Goal: Find specific page/section: Find specific page/section

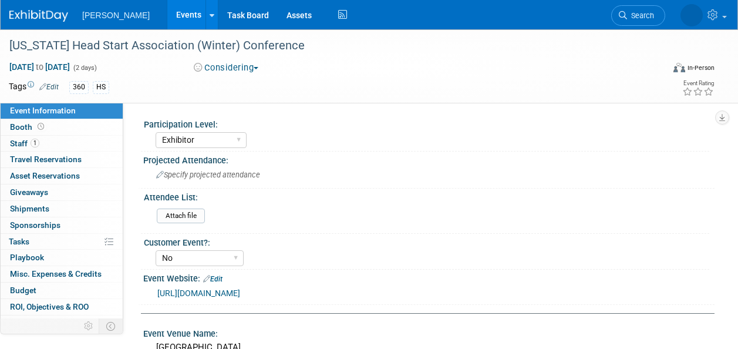
select select "Exhibitor"
select select "No"
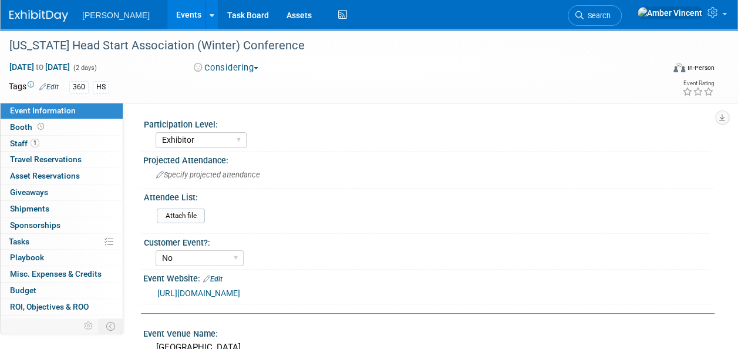
click at [167, 17] on link "Events" at bounding box center [188, 14] width 43 height 29
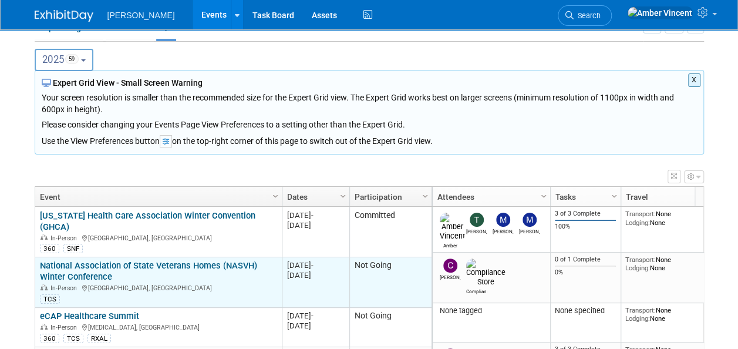
scroll to position [153, 0]
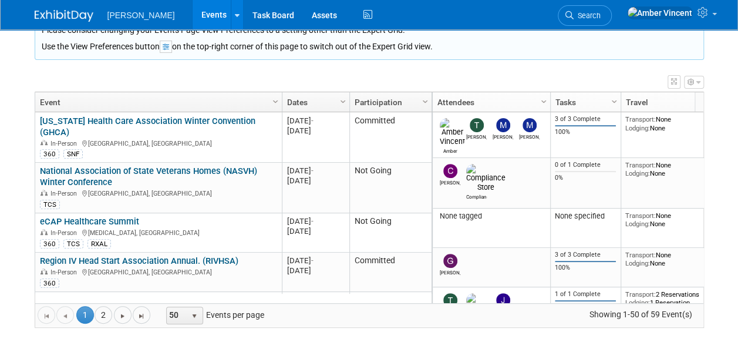
drag, startPoint x: 94, startPoint y: 79, endPoint x: 231, endPoint y: 103, distance: 139.0
click at [96, 80] on div "View Grid Tips & Tricks Advanced Options Reset Grid Layout (back to default)" at bounding box center [369, 80] width 669 height 16
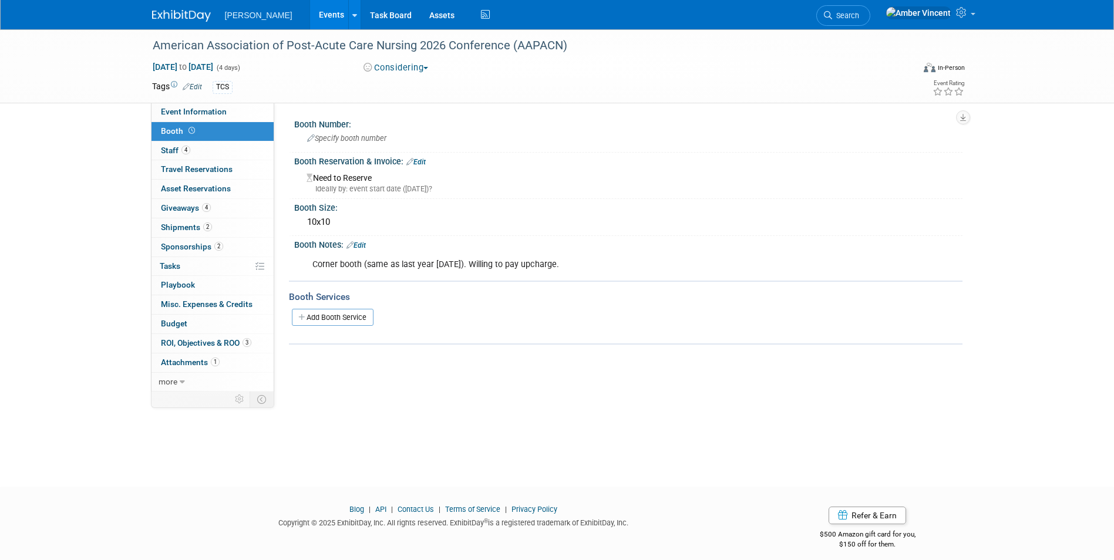
click at [310, 12] on link "Events" at bounding box center [331, 14] width 43 height 29
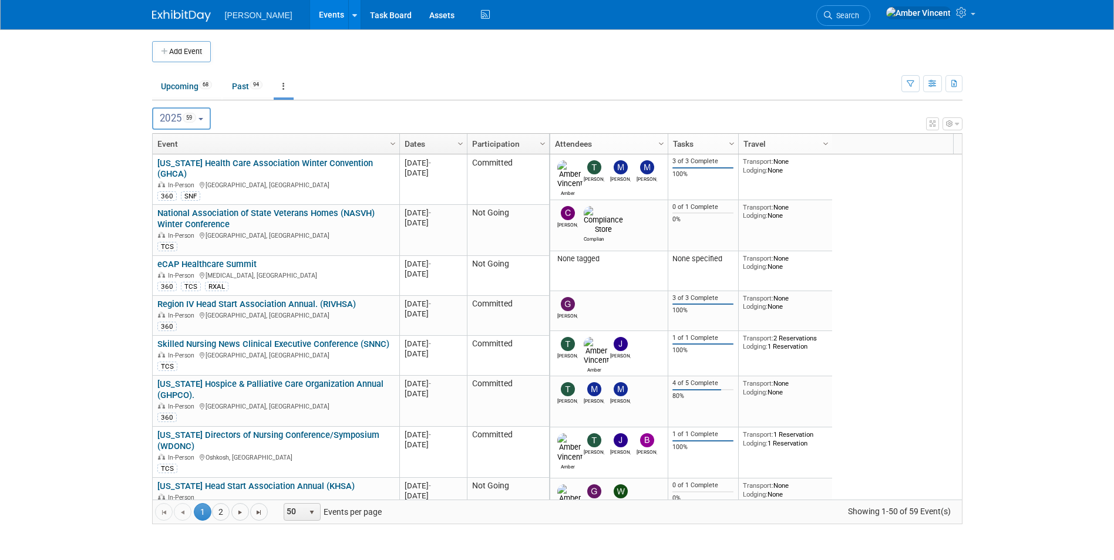
click at [210, 117] on button "2025 59" at bounding box center [181, 118] width 59 height 22
click at [197, 187] on label "2026 54" at bounding box center [184, 194] width 50 height 19
drag, startPoint x: 197, startPoint y: 187, endPoint x: 184, endPoint y: 196, distance: 16.0
click at [184, 196] on label "2026 54" at bounding box center [184, 194] width 50 height 19
click at [162, 196] on input "2026 54" at bounding box center [158, 194] width 8 height 8
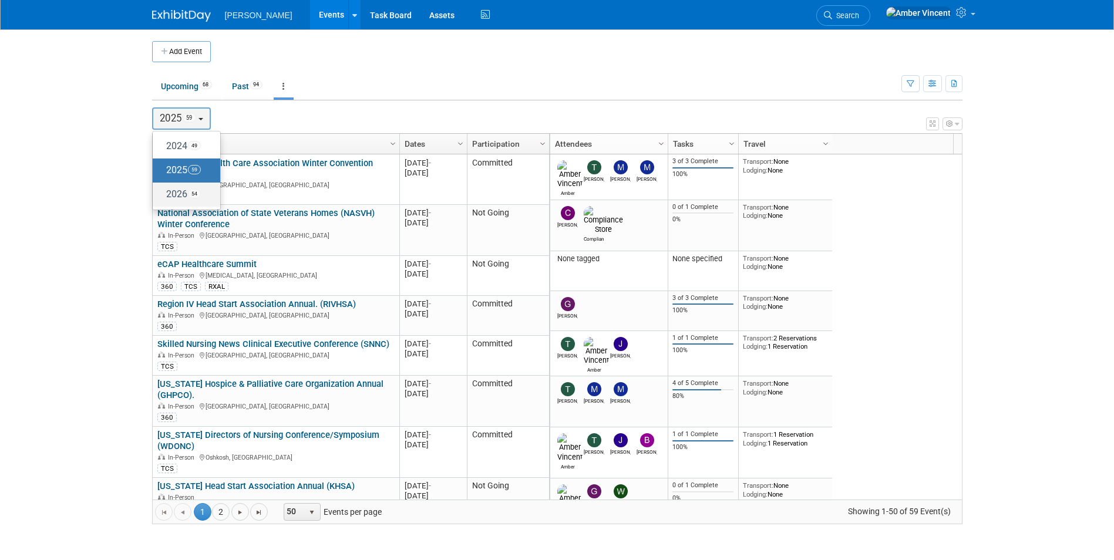
select select "2026"
